Goal: Communication & Community: Participate in discussion

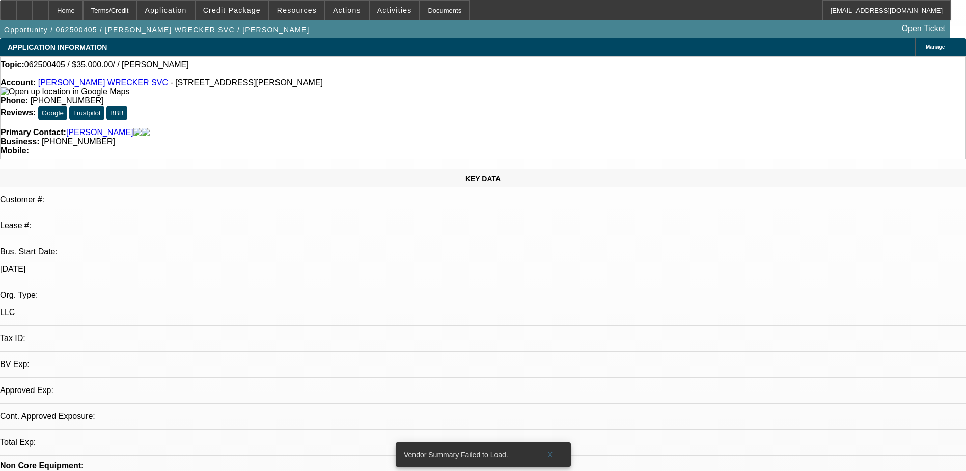
select select "0"
select select "2"
select select "0.1"
select select "4"
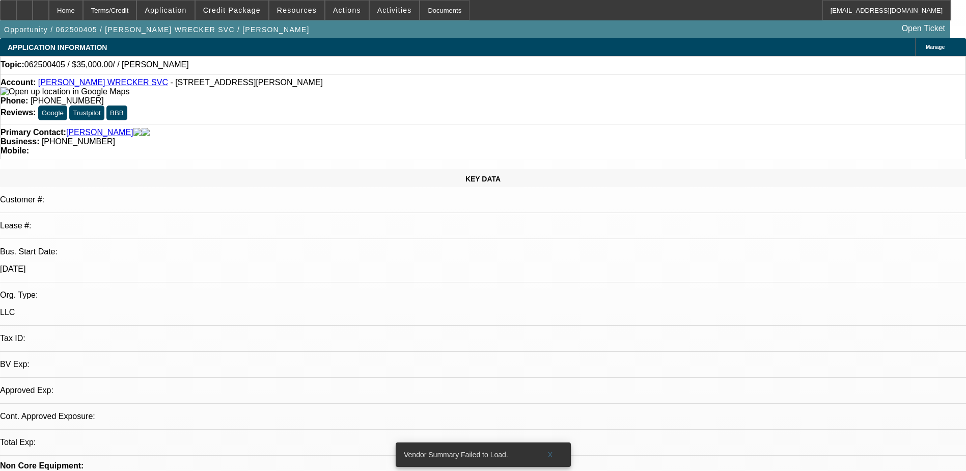
select select "1"
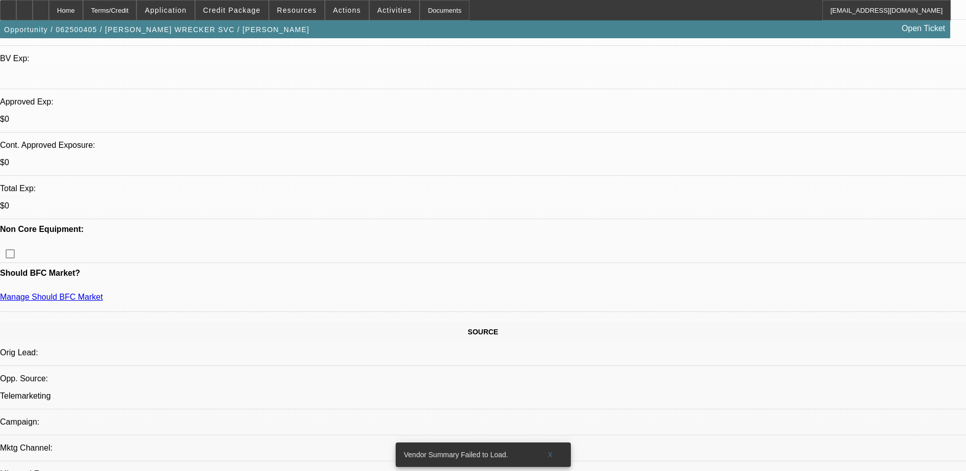
scroll to position [0, 0]
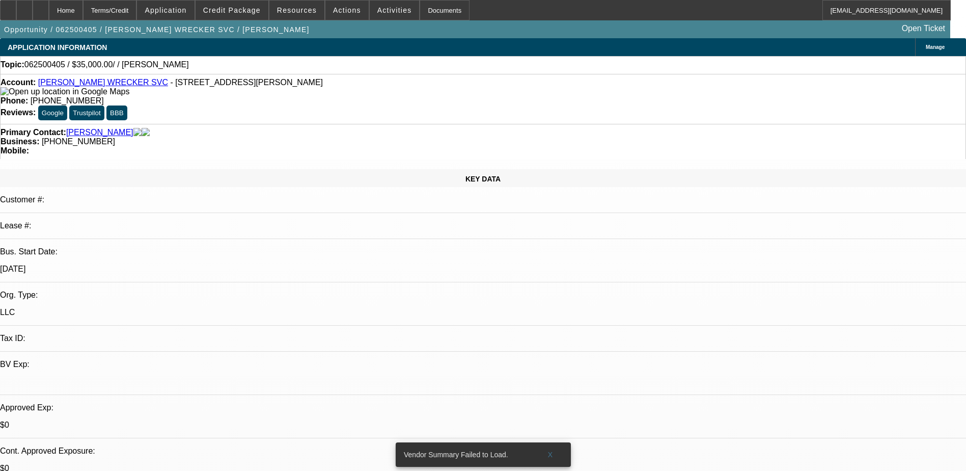
click at [93, 87] on link "[PERSON_NAME] WRECKER SVC" at bounding box center [103, 82] width 130 height 9
radio input "true"
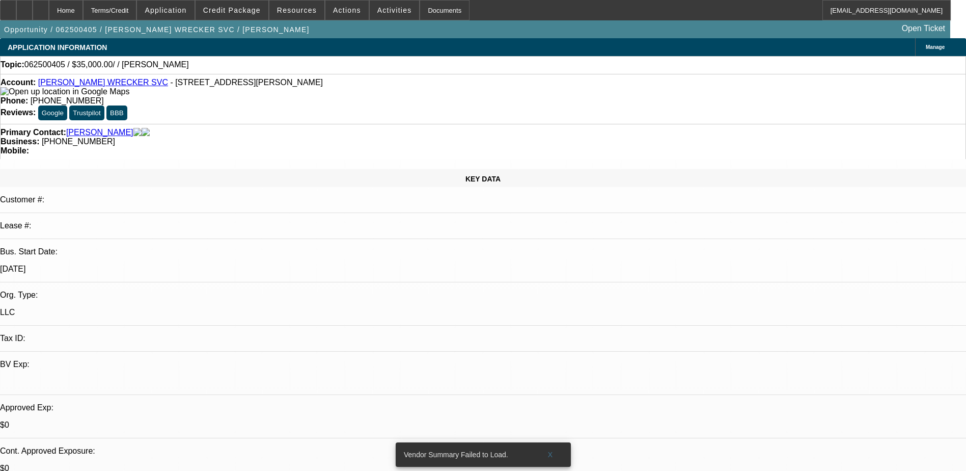
radio input "true"
click at [299, 66] on div "Topic: 062500405 / $35,000.00/ / [PERSON_NAME]" at bounding box center [483, 64] width 965 height 9
click at [248, 9] on span "Credit Package" at bounding box center [232, 10] width 58 height 8
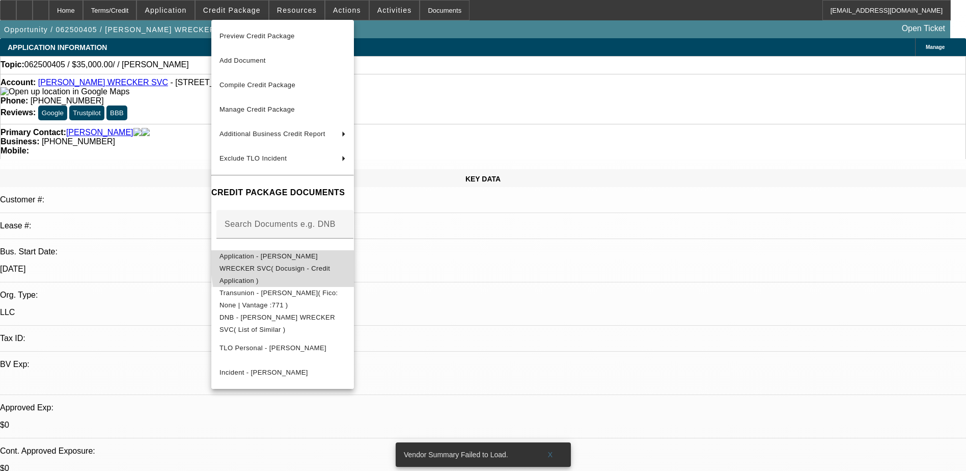
click at [346, 253] on span "Application - [PERSON_NAME] WRECKER SVC( Docusign - Credit Application )" at bounding box center [283, 268] width 126 height 37
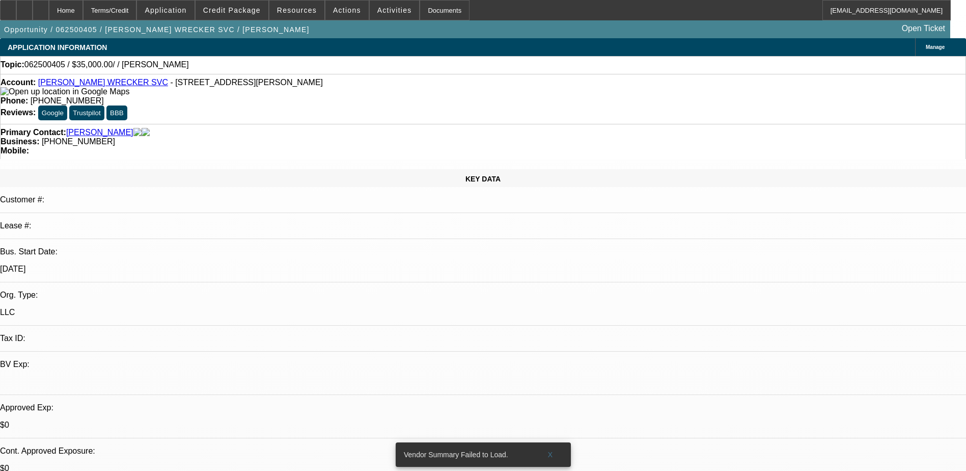
type textarea "looking at a rollback f650 third party (20-25k), wants a newer truck cause his …"
drag, startPoint x: 778, startPoint y: 356, endPoint x: 785, endPoint y: 354, distance: 7.9
drag, startPoint x: 917, startPoint y: 193, endPoint x: 548, endPoint y: 202, distance: 369.4
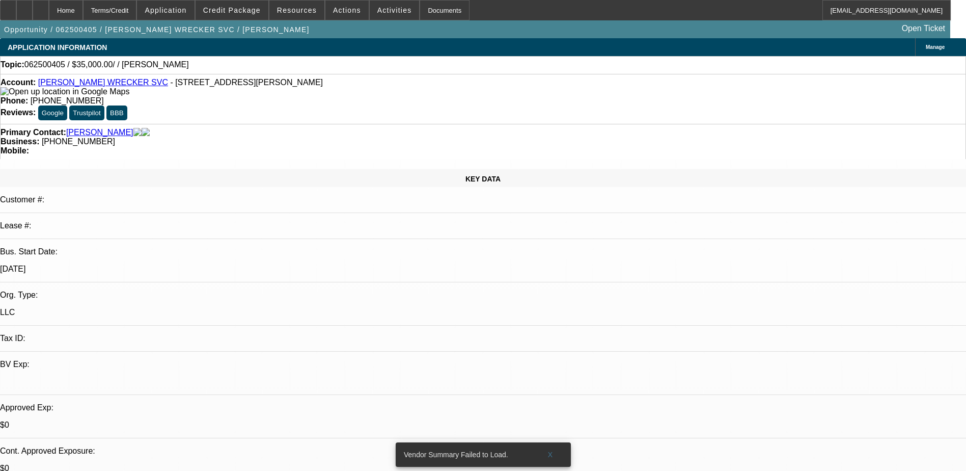
click at [301, 13] on span "Resources" at bounding box center [297, 10] width 40 height 8
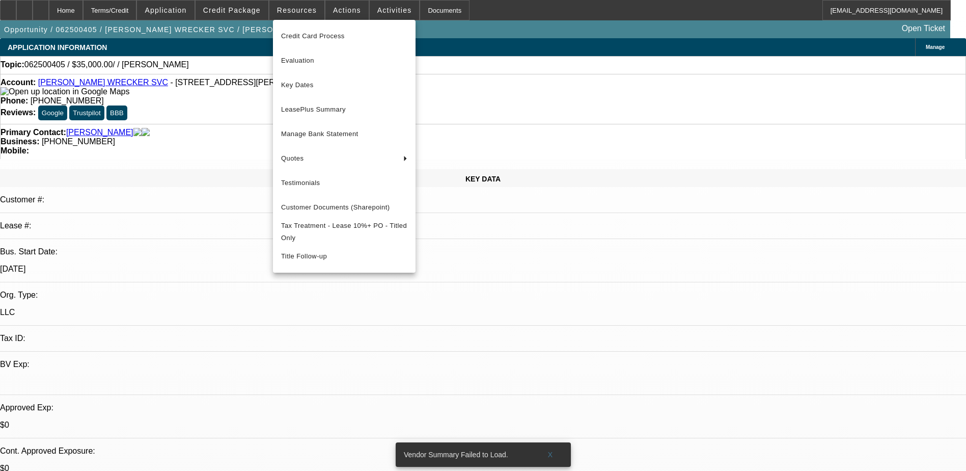
click at [339, 10] on div at bounding box center [483, 235] width 966 height 471
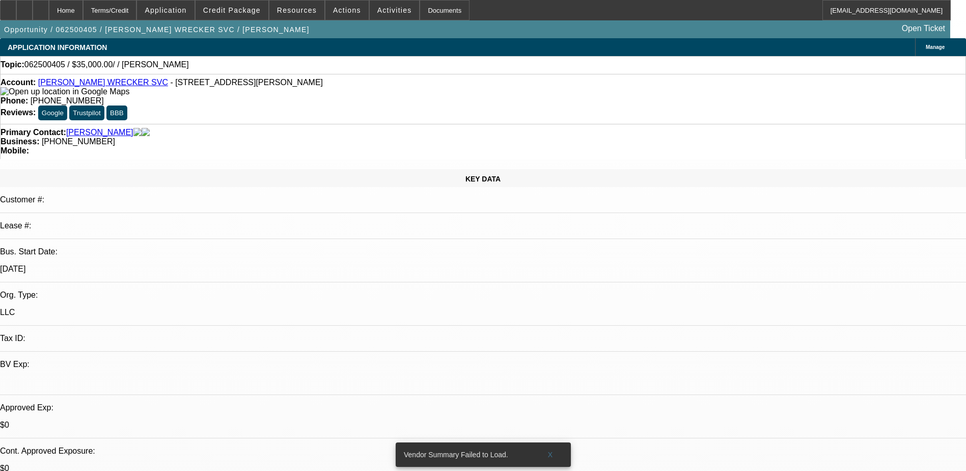
click at [339, 10] on span "Actions" at bounding box center [347, 10] width 28 height 8
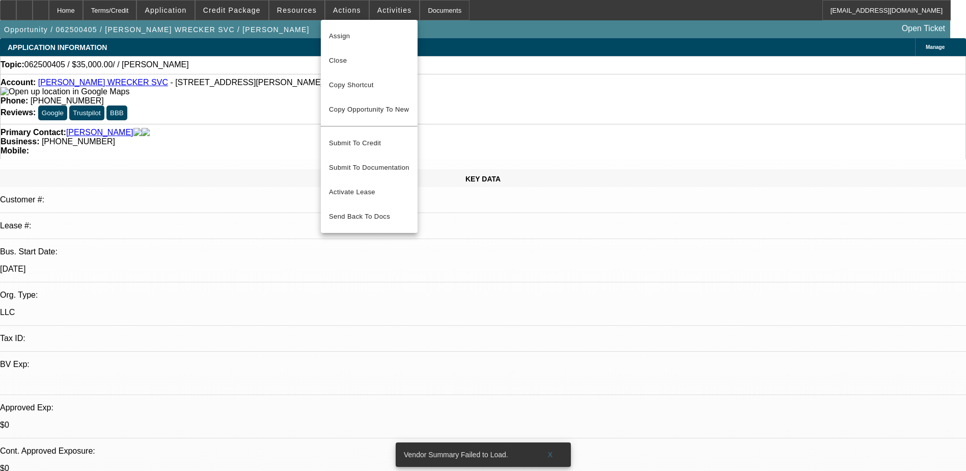
click at [377, 11] on div at bounding box center [483, 235] width 966 height 471
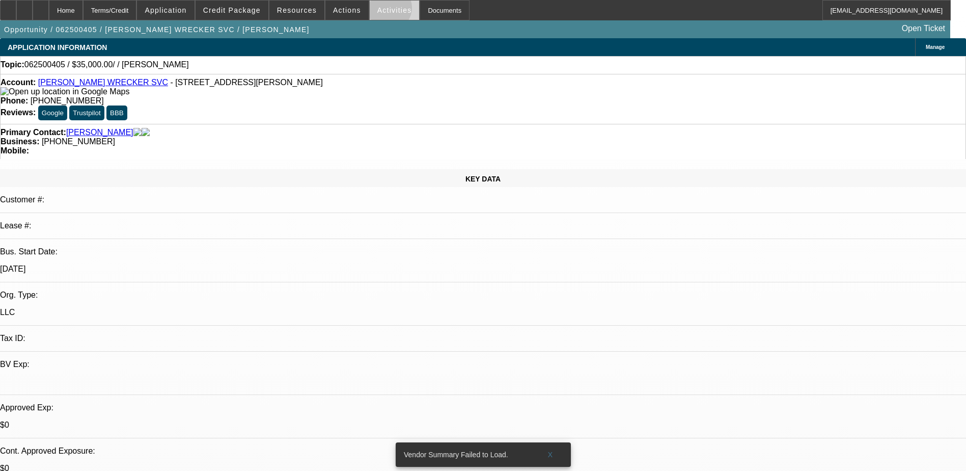
click at [377, 10] on span "Activities" at bounding box center [394, 10] width 35 height 8
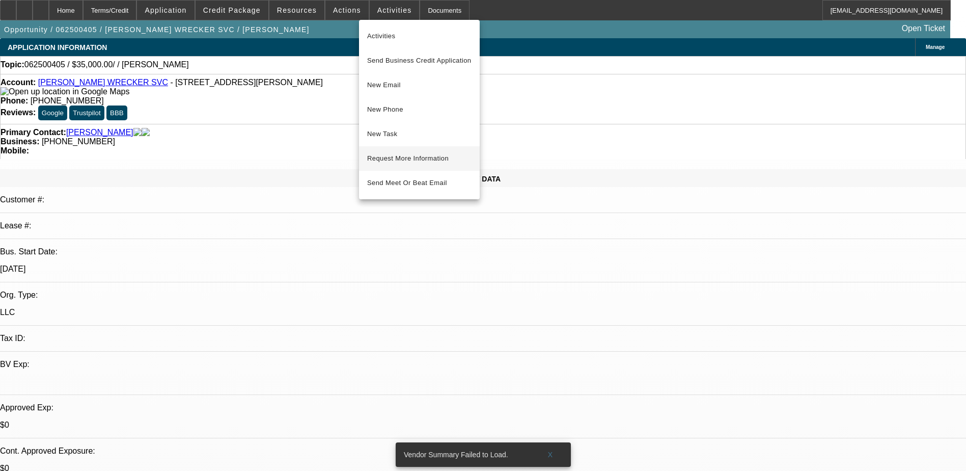
click at [410, 156] on span "Request More Information" at bounding box center [419, 158] width 104 height 12
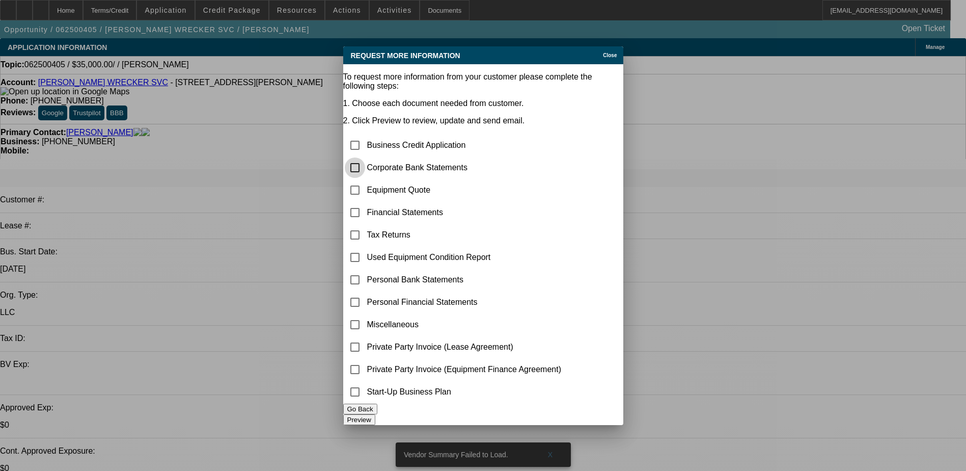
click at [365, 157] on input "checkbox" at bounding box center [355, 167] width 20 height 20
checkbox input "true"
click at [375, 417] on button "Preview" at bounding box center [359, 419] width 32 height 11
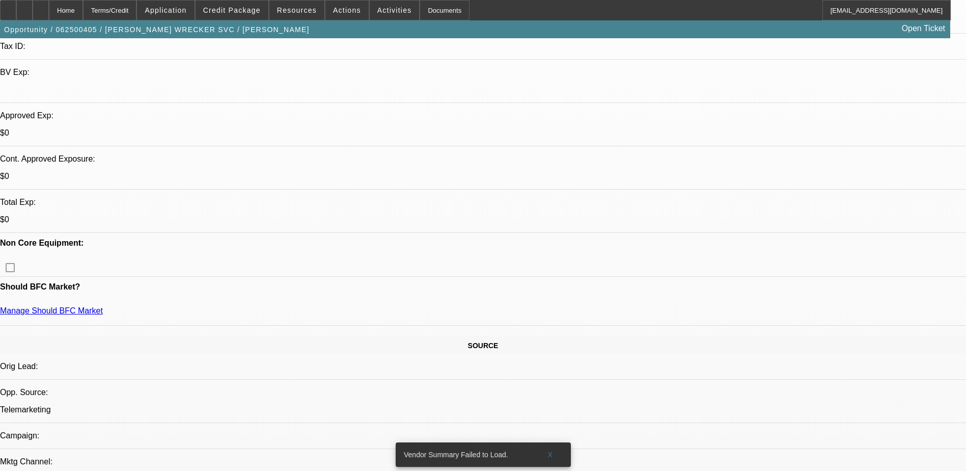
scroll to position [306, 0]
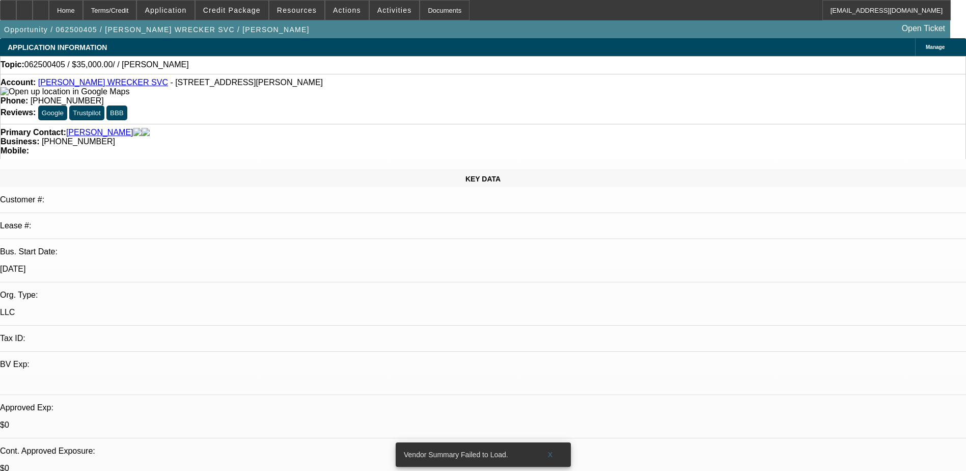
scroll to position [0, 0]
